Goal: Task Accomplishment & Management: Manage account settings

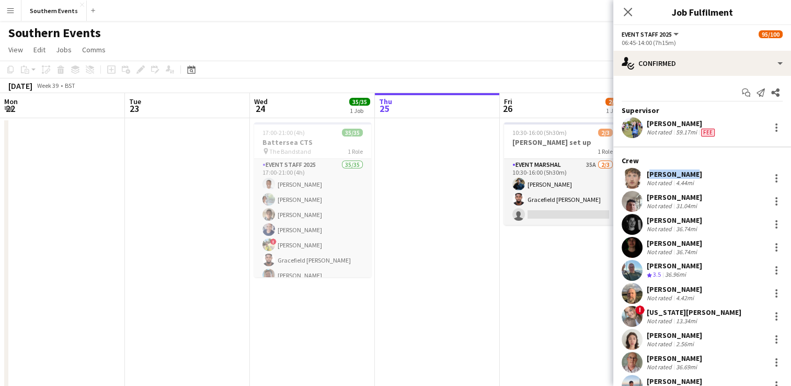
scroll to position [0, 250]
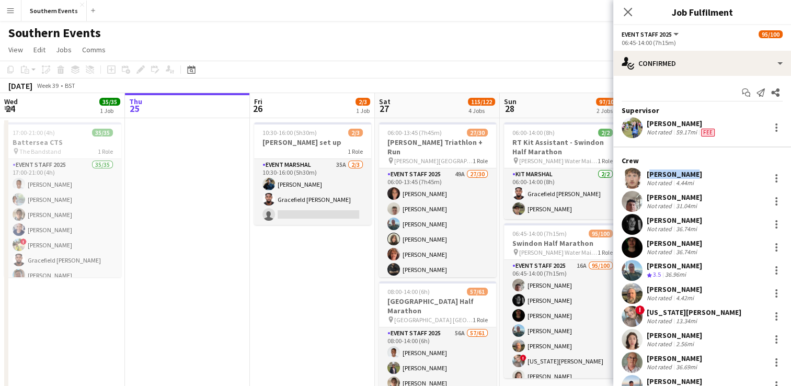
drag, startPoint x: 301, startPoint y: 265, endPoint x: 2, endPoint y: 18, distance: 387.9
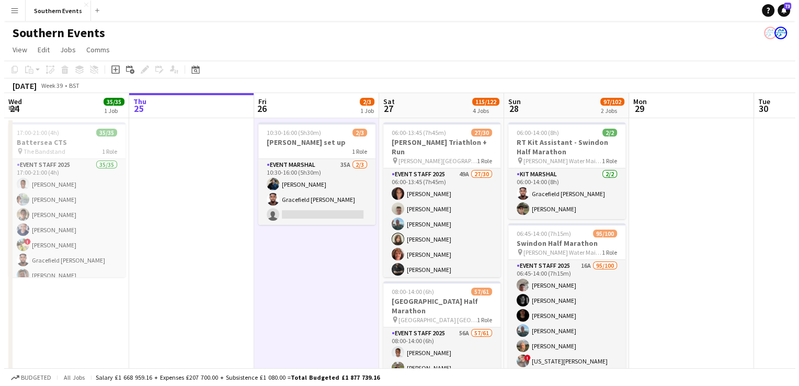
scroll to position [0, 252]
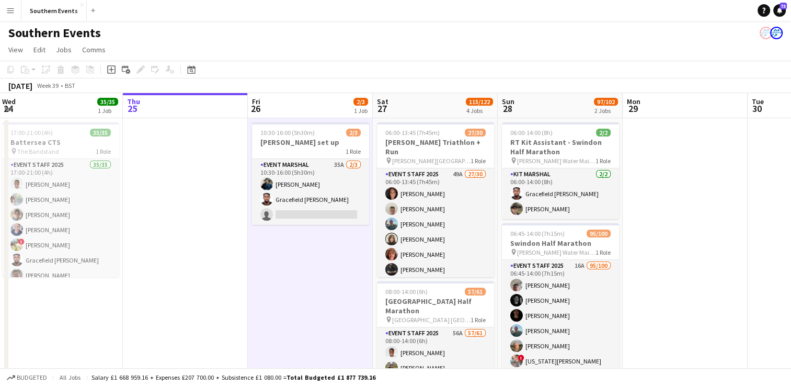
drag, startPoint x: 8, startPoint y: 4, endPoint x: 8, endPoint y: 10, distance: 6.3
click at [8, 4] on button "Menu" at bounding box center [10, 10] width 21 height 21
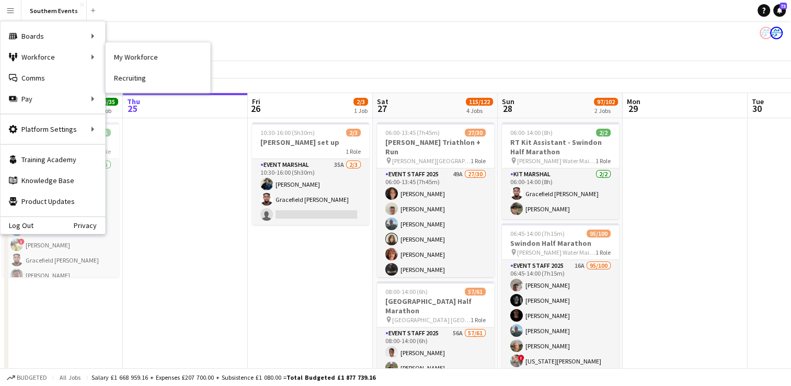
drag, startPoint x: 124, startPoint y: 57, endPoint x: 157, endPoint y: 103, distance: 57.0
click at [124, 57] on link "My Workforce" at bounding box center [158, 57] width 105 height 21
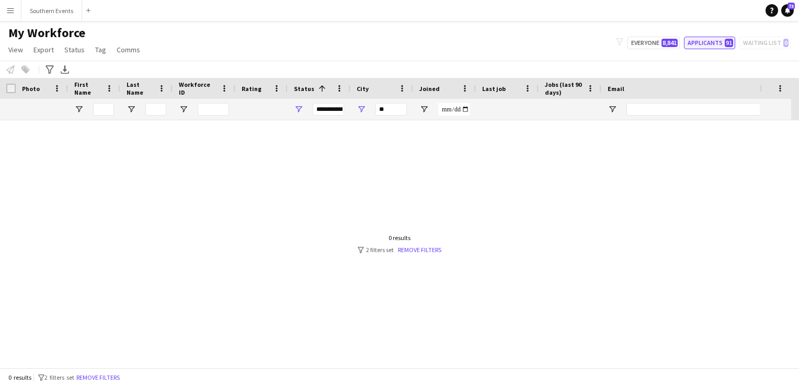
click at [693, 45] on button "Applicants 91" at bounding box center [709, 43] width 51 height 13
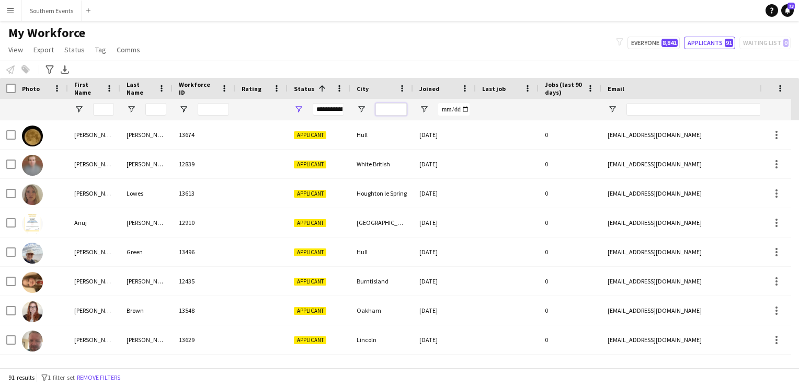
click at [382, 106] on input "City Filter Input" at bounding box center [390, 109] width 31 height 13
type input "**"
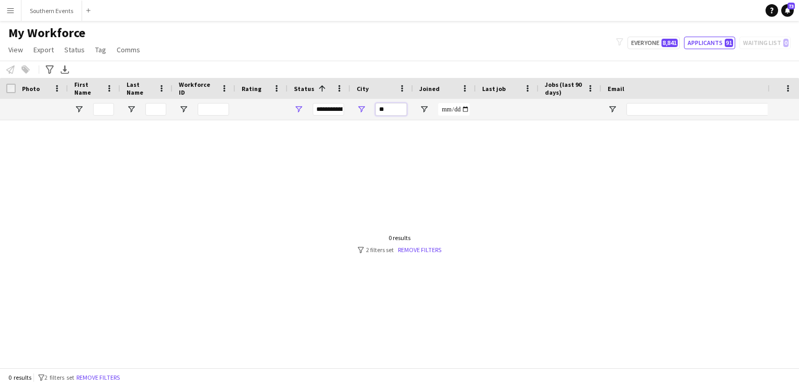
click at [378, 110] on input "**" at bounding box center [390, 109] width 31 height 13
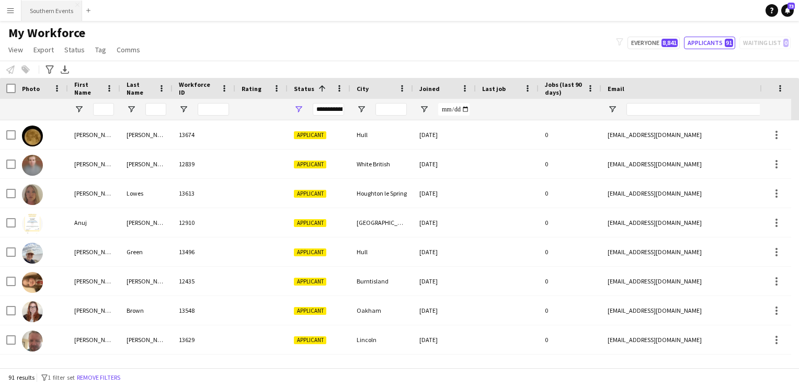
click at [59, 8] on button "Southern Events Close" at bounding box center [51, 11] width 61 height 20
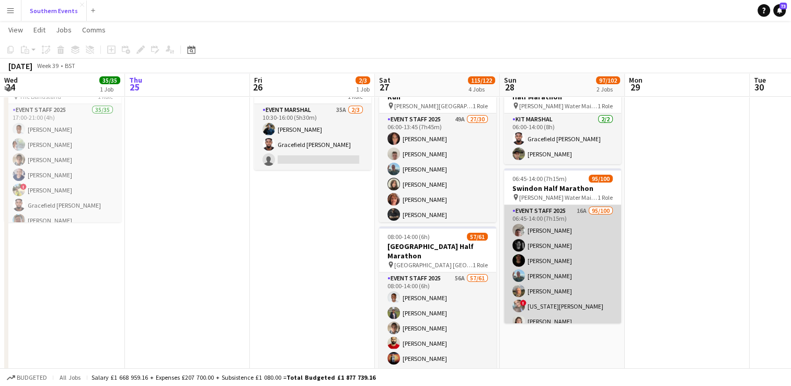
scroll to position [52, 0]
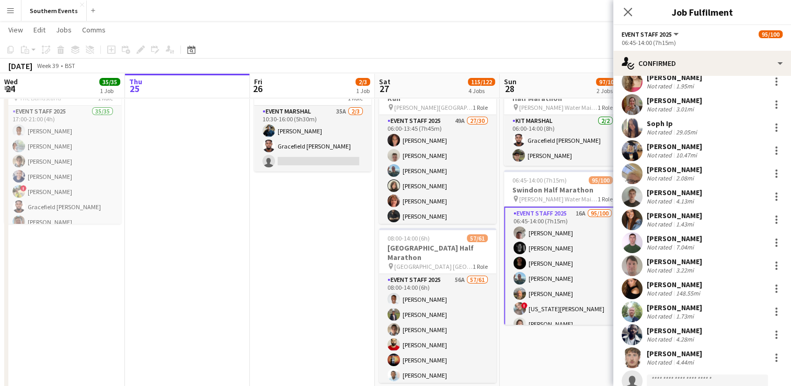
scroll to position [2092, 0]
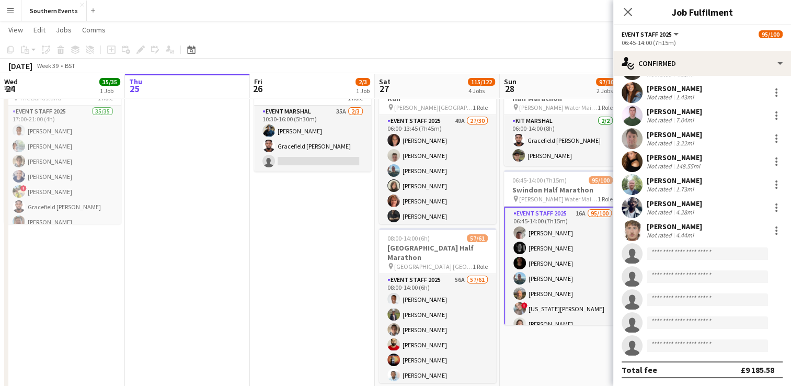
click at [556, 352] on app-date-cell "06:00-14:00 (8h) 2/2 RT Kit Assistant - Swindon Half Marathon pin [PERSON_NAME]…" at bounding box center [562, 390] width 125 height 651
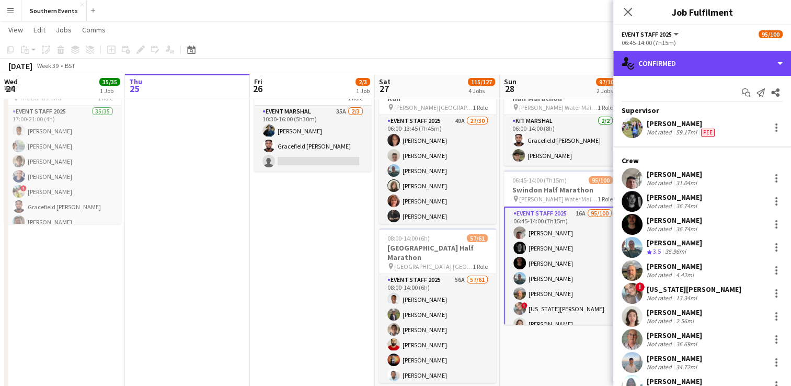
drag, startPoint x: 690, startPoint y: 59, endPoint x: 692, endPoint y: 77, distance: 17.9
click at [690, 60] on div "single-neutral-actions-check-2 Confirmed" at bounding box center [702, 63] width 178 height 25
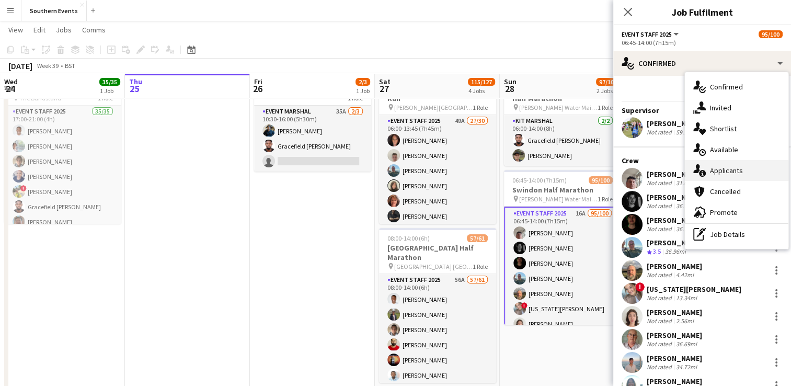
click at [724, 172] on span "Applicants" at bounding box center [726, 170] width 33 height 9
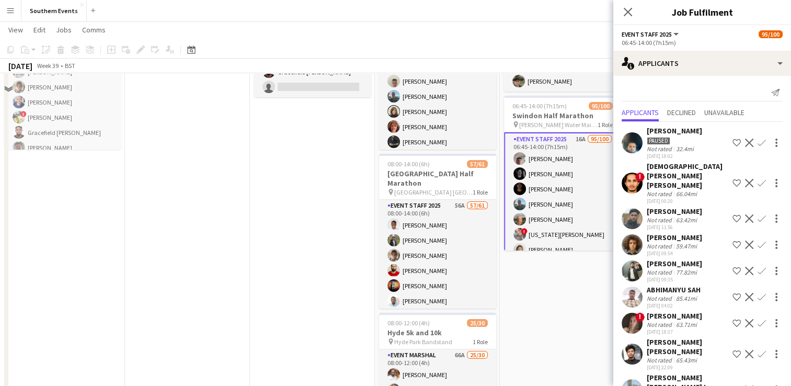
scroll to position [52, 0]
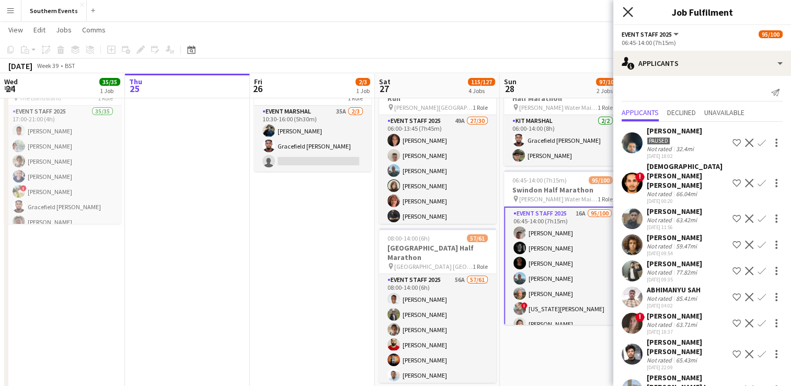
click at [626, 11] on icon at bounding box center [627, 12] width 10 height 10
